Goal: Find specific page/section: Find specific page/section

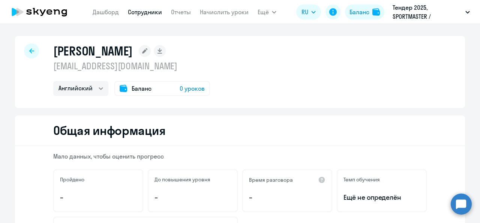
select select "english"
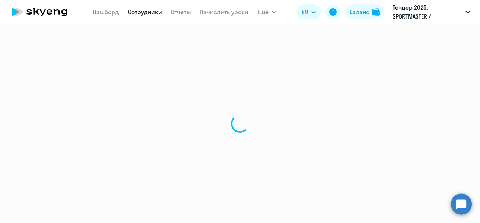
select select "30"
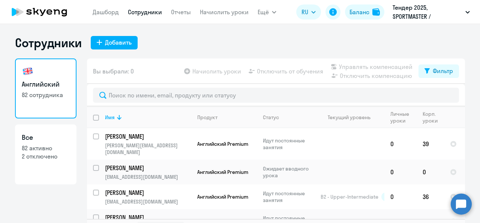
select select "30"
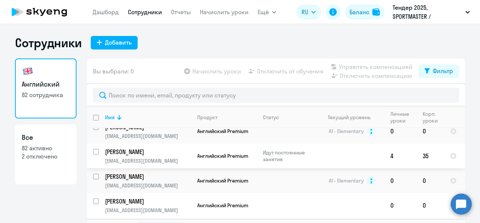
scroll to position [141, 0]
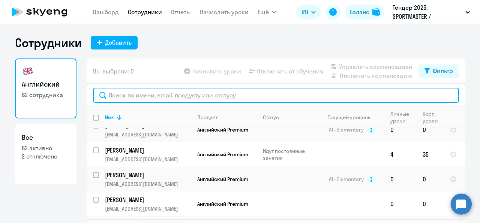
click at [137, 93] on input "text" at bounding box center [276, 95] width 366 height 15
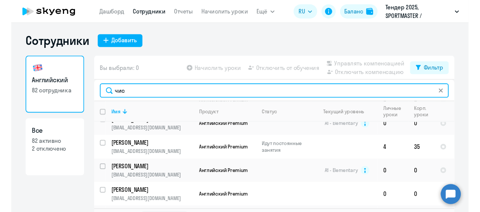
scroll to position [0, 0]
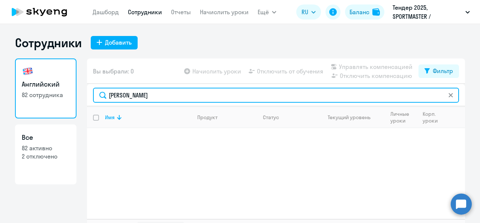
type input "[PERSON_NAME]"
